Goal: Task Accomplishment & Management: Use online tool/utility

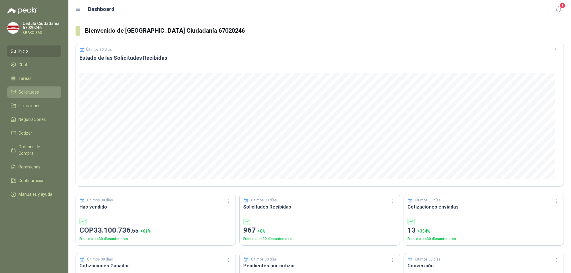
click at [36, 89] on span "Solicitudes" at bounding box center [28, 92] width 21 height 7
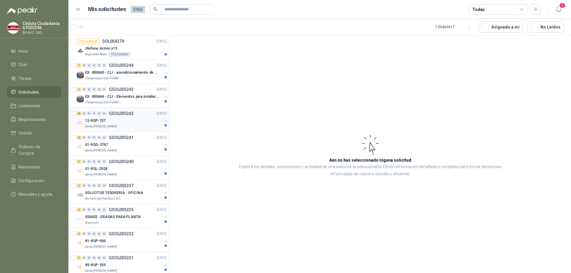
click at [106, 120] on div "12-RQP-707" at bounding box center [123, 120] width 77 height 7
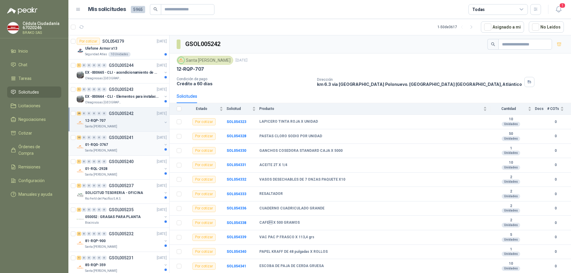
click at [104, 144] on p "01-RQG-3767" at bounding box center [96, 145] width 23 height 6
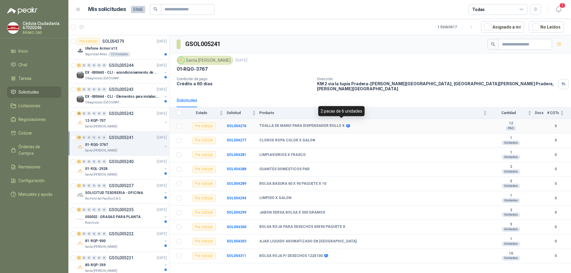
click at [346, 124] on icon at bounding box center [348, 126] width 4 height 4
click at [242, 124] on b "SOL054276" at bounding box center [237, 126] width 20 height 4
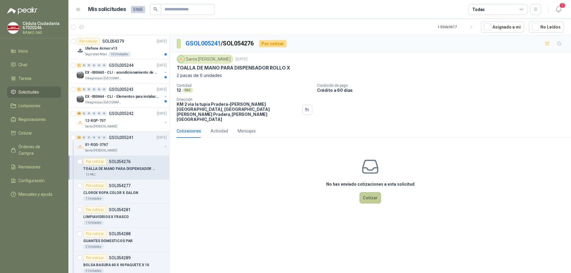
click at [367, 193] on button "Cotizar" at bounding box center [370, 198] width 21 height 11
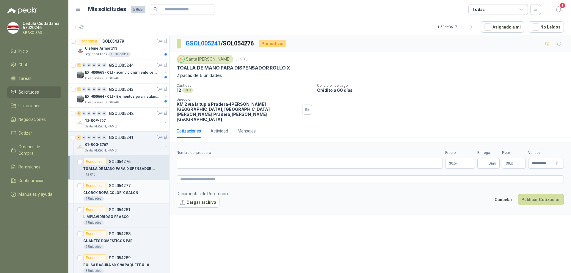
click at [108, 196] on div "CLOROX ROPA COLOR X GALON" at bounding box center [125, 193] width 84 height 7
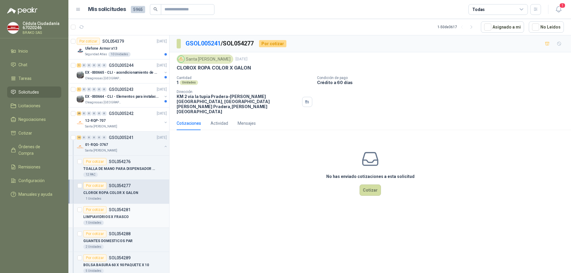
click at [110, 221] on div "1 Unidades" at bounding box center [125, 223] width 84 height 5
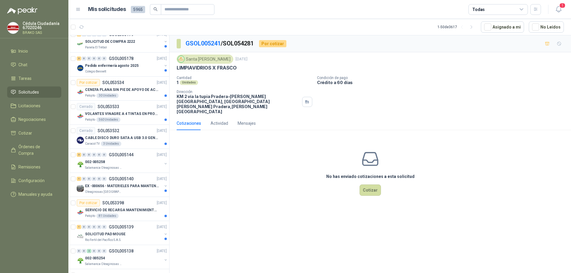
scroll to position [1219, 0]
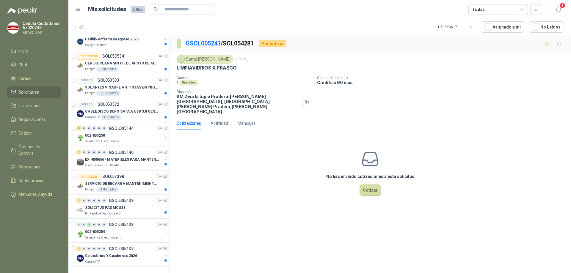
click at [29, 91] on span "Solicitudes" at bounding box center [28, 92] width 21 height 7
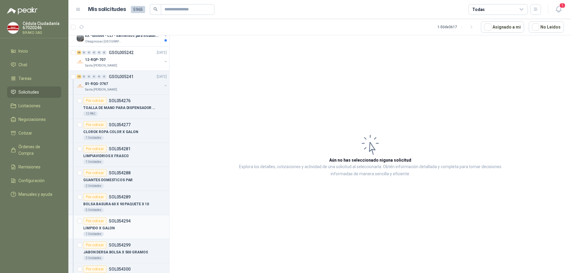
scroll to position [59, 0]
